Goal: Transaction & Acquisition: Purchase product/service

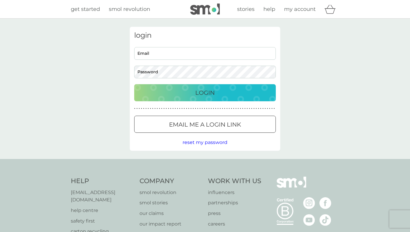
type input "nuriatain@gmail.com"
click at [215, 89] on div "Login" at bounding box center [205, 92] width 130 height 9
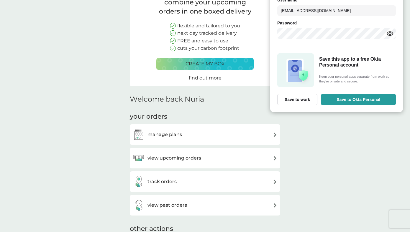
scroll to position [86, 0]
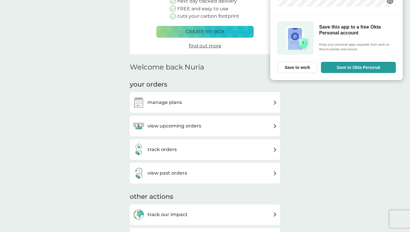
click at [220, 125] on div "view upcoming orders" at bounding box center [205, 126] width 144 height 12
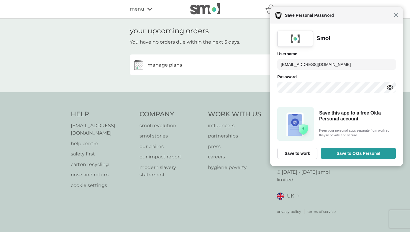
click at [395, 16] on span "Close" at bounding box center [396, 15] width 4 height 4
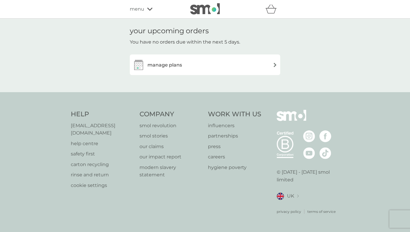
click at [248, 63] on div "manage plans" at bounding box center [205, 65] width 144 height 12
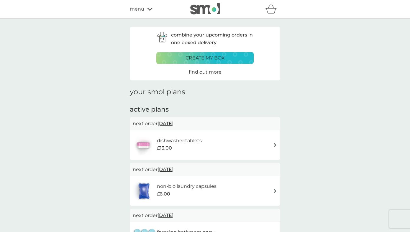
click at [206, 137] on div "dishwasher tablets £13.00" at bounding box center [182, 145] width 51 height 17
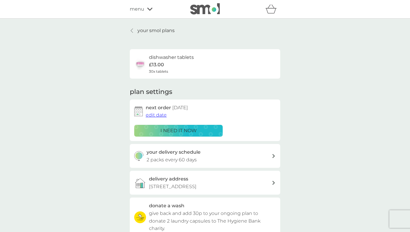
click at [188, 153] on h3 "your delivery schedule" at bounding box center [174, 153] width 54 height 8
select select "63"
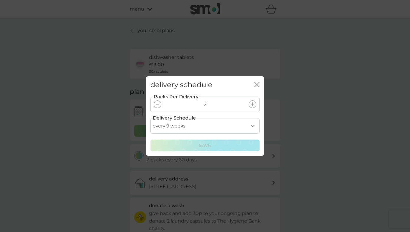
click at [159, 106] on div at bounding box center [158, 105] width 8 height 8
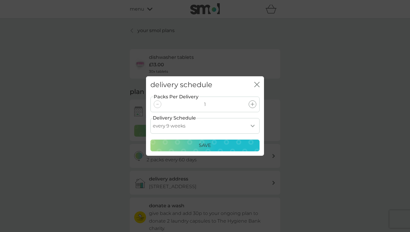
click at [202, 145] on p "Save" at bounding box center [205, 146] width 12 height 8
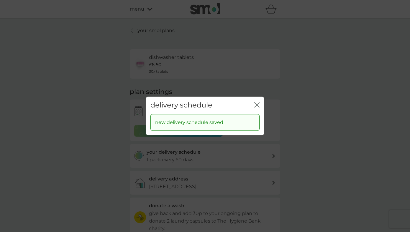
click at [257, 104] on icon "close" at bounding box center [258, 105] width 2 height 5
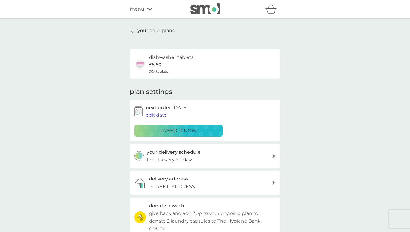
click at [175, 127] on p "i need it now" at bounding box center [178, 131] width 36 height 8
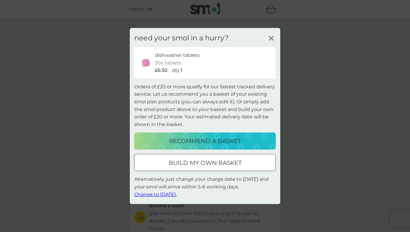
click at [216, 160] on p "build my own basket" at bounding box center [205, 162] width 73 height 9
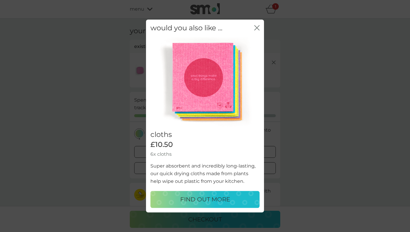
click at [256, 29] on icon "close" at bounding box center [255, 27] width 2 height 5
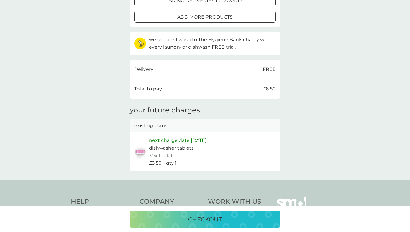
scroll to position [156, 0]
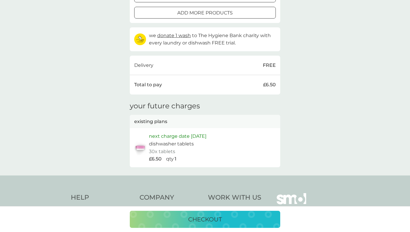
click at [208, 220] on p "checkout" at bounding box center [205, 219] width 34 height 9
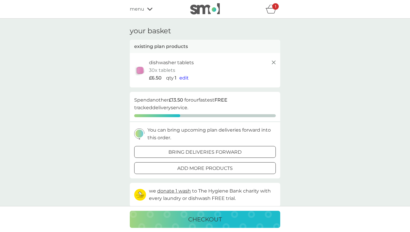
click at [182, 77] on span "edit" at bounding box center [183, 78] width 9 height 6
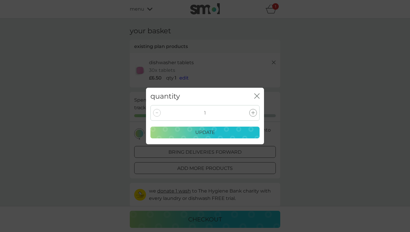
click at [255, 113] on div at bounding box center [253, 113] width 8 height 8
click at [209, 132] on p "update" at bounding box center [205, 133] width 20 height 8
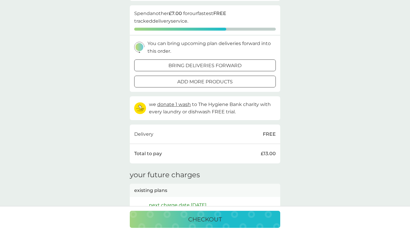
scroll to position [95, 0]
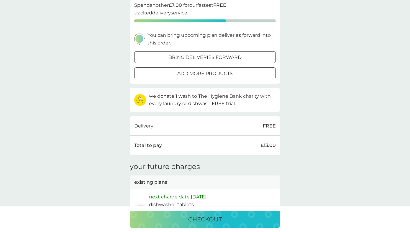
click at [207, 221] on p "checkout" at bounding box center [205, 219] width 34 height 9
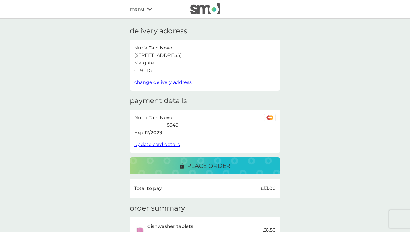
click at [213, 169] on p "place order" at bounding box center [208, 165] width 43 height 9
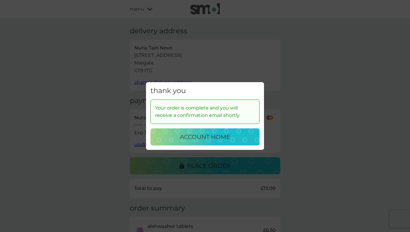
click at [210, 137] on p "account home" at bounding box center [205, 136] width 50 height 9
